Goal: Find specific page/section: Find specific page/section

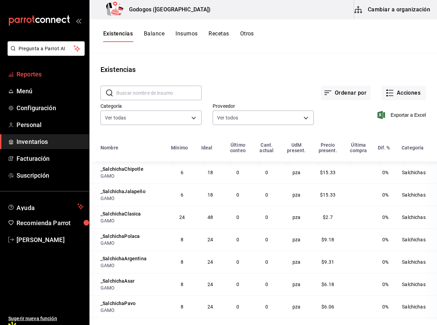
click at [37, 73] on span "Reportes" at bounding box center [50, 74] width 67 height 9
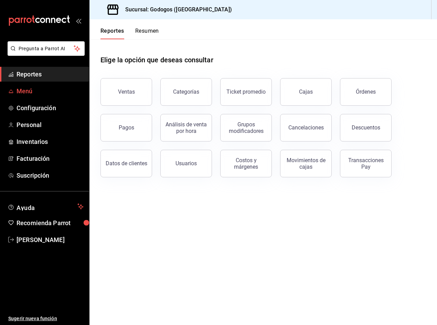
click at [25, 90] on span "Menú" at bounding box center [50, 90] width 67 height 9
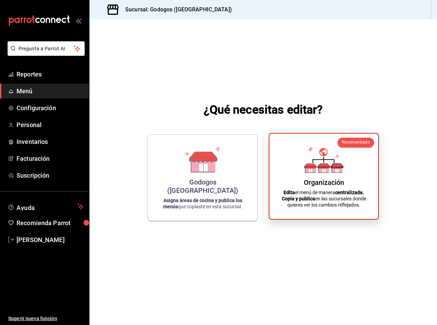
click at [325, 166] on icon at bounding box center [324, 166] width 12 height 4
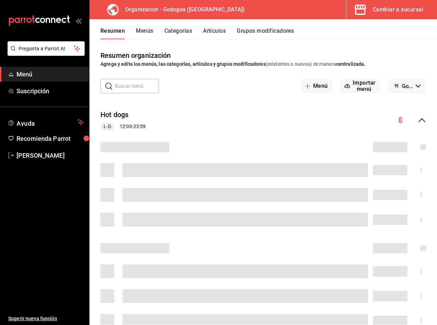
click at [215, 30] on button "Artículos" at bounding box center [214, 34] width 23 height 12
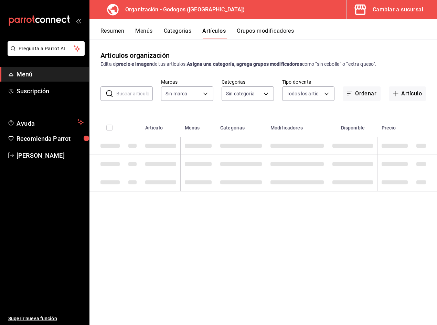
type input "2c5af448-d682-4f7b-b29c-e3cf67916c63,1734e1b4-46cc-4c33-a7f3-65e285faf7a9"
type input "fe9ed97f-ea59-40f7-977d-ce5b49babb27,9ab85264-ed04-4d22-b84d-fdb7adfcfbee,c2b12…"
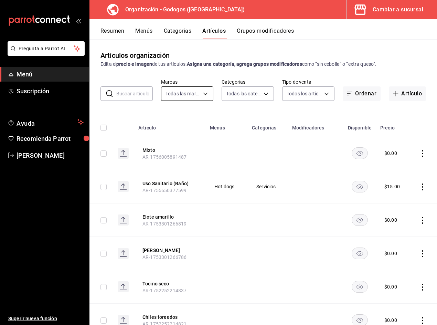
click at [189, 93] on body "Pregunta a Parrot AI Menú Suscripción Ayuda Recomienda Parrot [PERSON_NAME] Sug…" at bounding box center [218, 170] width 437 height 341
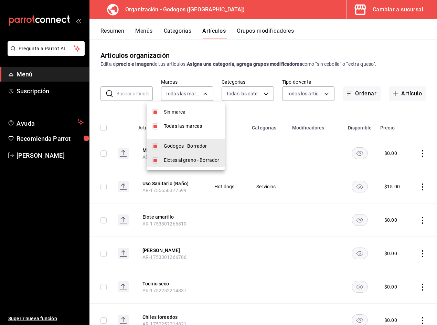
click at [184, 163] on span "Elotes al grano - Borrador" at bounding box center [191, 160] width 55 height 7
type input "2c5af448-d682-4f7b-b29c-e3cf67916c63"
checkbox input "false"
click at [264, 59] on div at bounding box center [218, 162] width 437 height 325
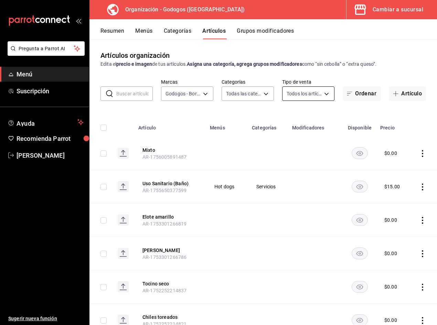
click at [301, 98] on body "Pregunta a Parrot AI Menú Suscripción Ayuda Recomienda Parrot [PERSON_NAME] Sug…" at bounding box center [218, 170] width 437 height 341
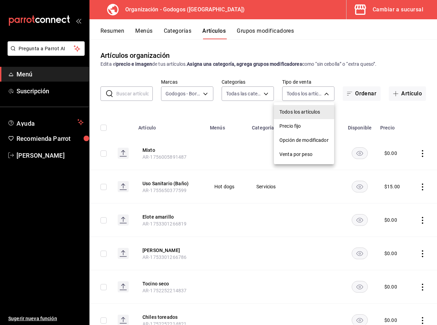
click at [261, 94] on div at bounding box center [218, 162] width 437 height 325
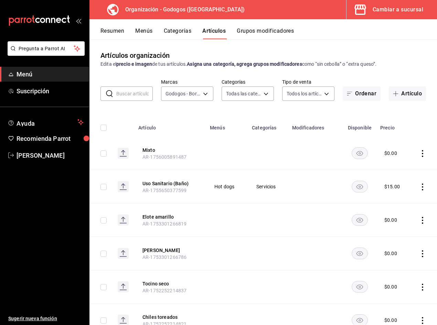
click at [261, 94] on body "Pregunta a Parrot AI Menú Suscripción Ayuda Recomienda Parrot [PERSON_NAME] Sug…" at bounding box center [218, 170] width 437 height 341
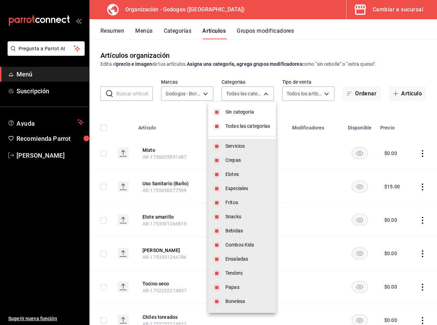
click at [236, 112] on span "Sin categoría" at bounding box center [248, 111] width 45 height 7
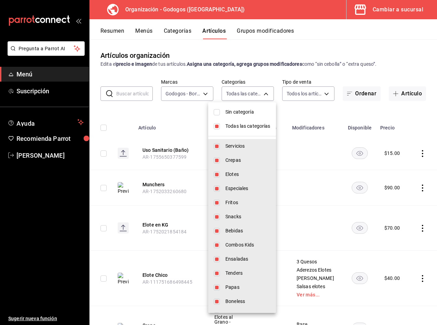
click at [236, 112] on span "Sin categoría" at bounding box center [248, 111] width 45 height 7
checkbox input "true"
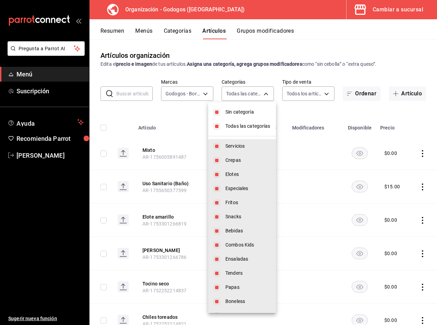
click at [235, 126] on span "Todas las categorías" at bounding box center [248, 126] width 45 height 7
checkbox input "false"
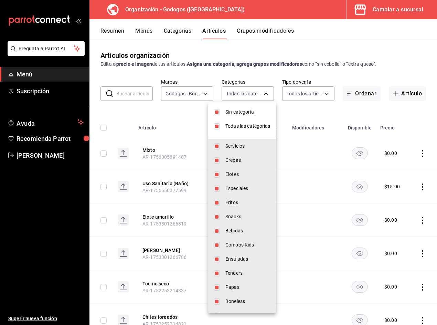
checkbox input "false"
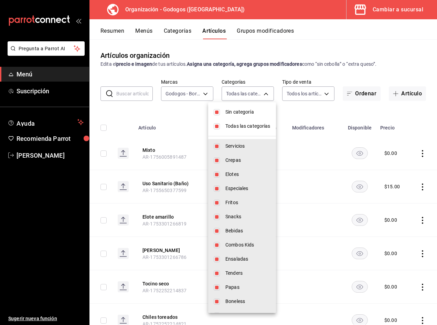
checkbox input "false"
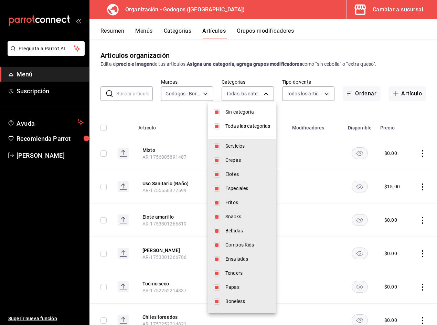
checkbox input "false"
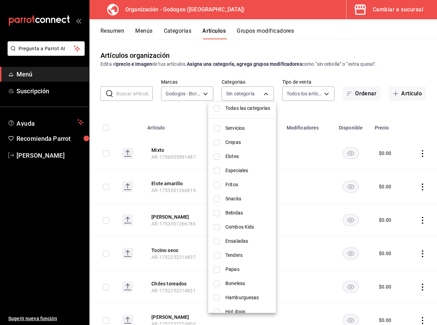
scroll to position [27, 0]
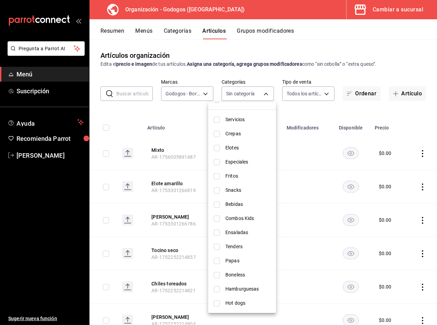
click at [240, 302] on span "Hot dogs" at bounding box center [248, 303] width 45 height 7
type input "bdc2bc75-cb8b-4c73-bb42-d4ecbe692b19"
checkbox input "true"
click at [180, 111] on div at bounding box center [218, 162] width 437 height 325
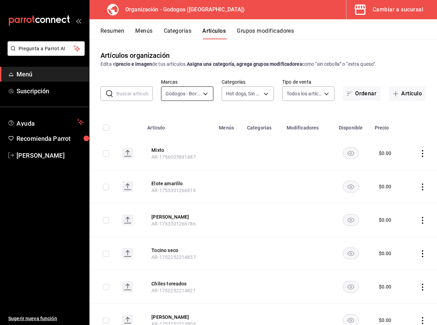
click at [196, 90] on body "Pregunta a Parrot AI Menú Suscripción Ayuda Recomienda Parrot [PERSON_NAME] Sug…" at bounding box center [218, 170] width 437 height 341
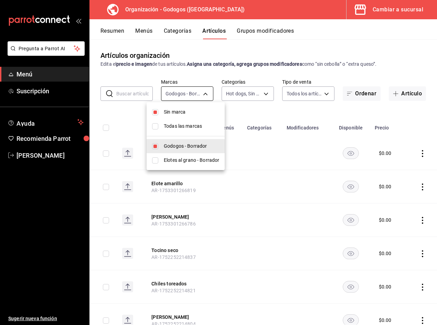
click at [196, 90] on div at bounding box center [218, 162] width 437 height 325
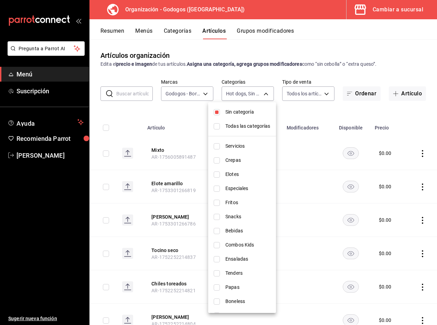
click at [238, 93] on body "Pregunta a Parrot AI Menú Suscripción Ayuda Recomienda Parrot [PERSON_NAME] Sug…" at bounding box center [218, 170] width 437 height 341
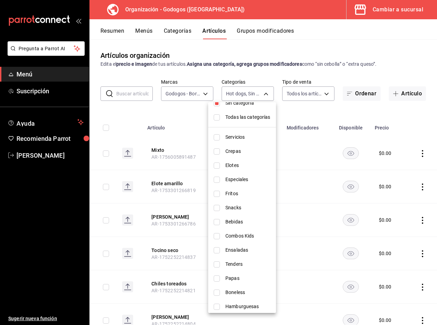
scroll to position [0, 0]
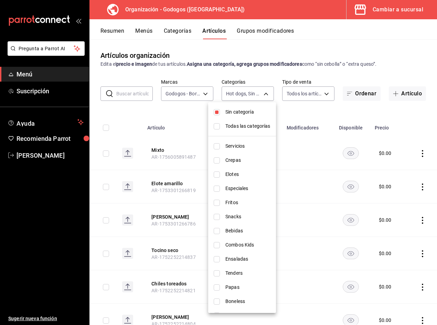
click at [241, 114] on span "Sin categoría" at bounding box center [248, 111] width 45 height 7
checkbox input "false"
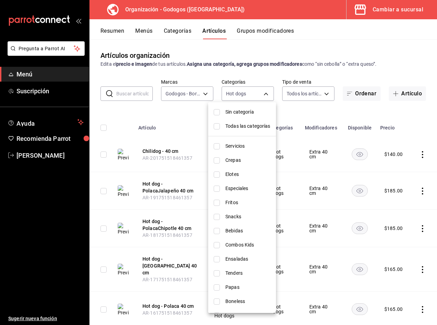
click at [251, 62] on div at bounding box center [218, 162] width 437 height 325
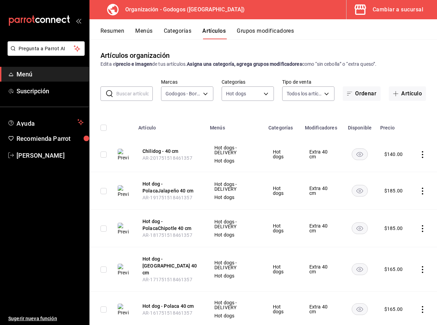
click at [24, 73] on span "Menú" at bounding box center [50, 74] width 67 height 9
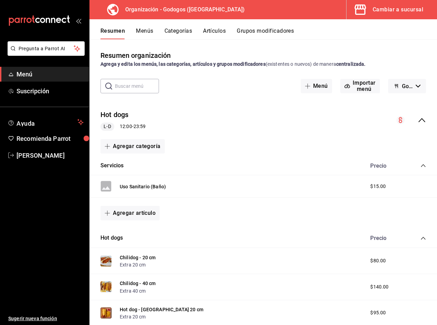
click at [382, 10] on div "Cambiar a sucursal" at bounding box center [398, 10] width 51 height 10
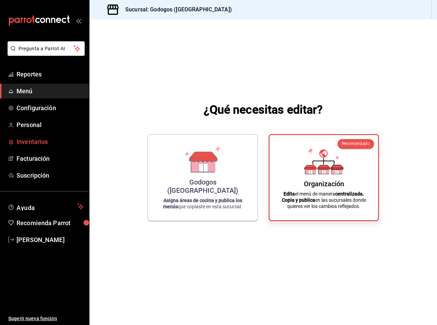
click at [46, 142] on span "Inventarios" at bounding box center [50, 141] width 67 height 9
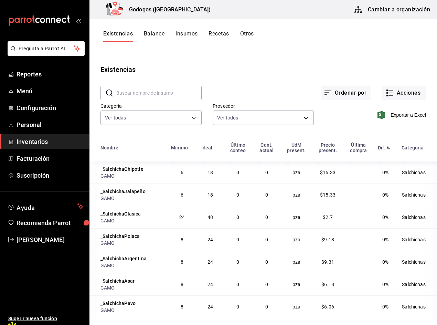
click at [406, 8] on button "Cambiar a organización" at bounding box center [392, 9] width 77 height 19
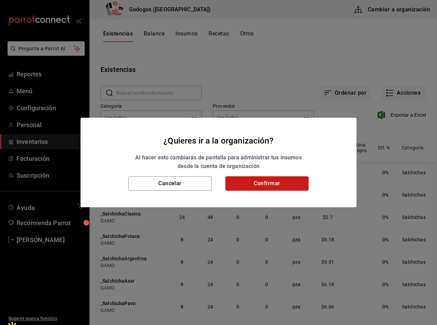
click at [279, 187] on button "Confirmar" at bounding box center [267, 183] width 83 height 14
